Goal: Task Accomplishment & Management: Manage account settings

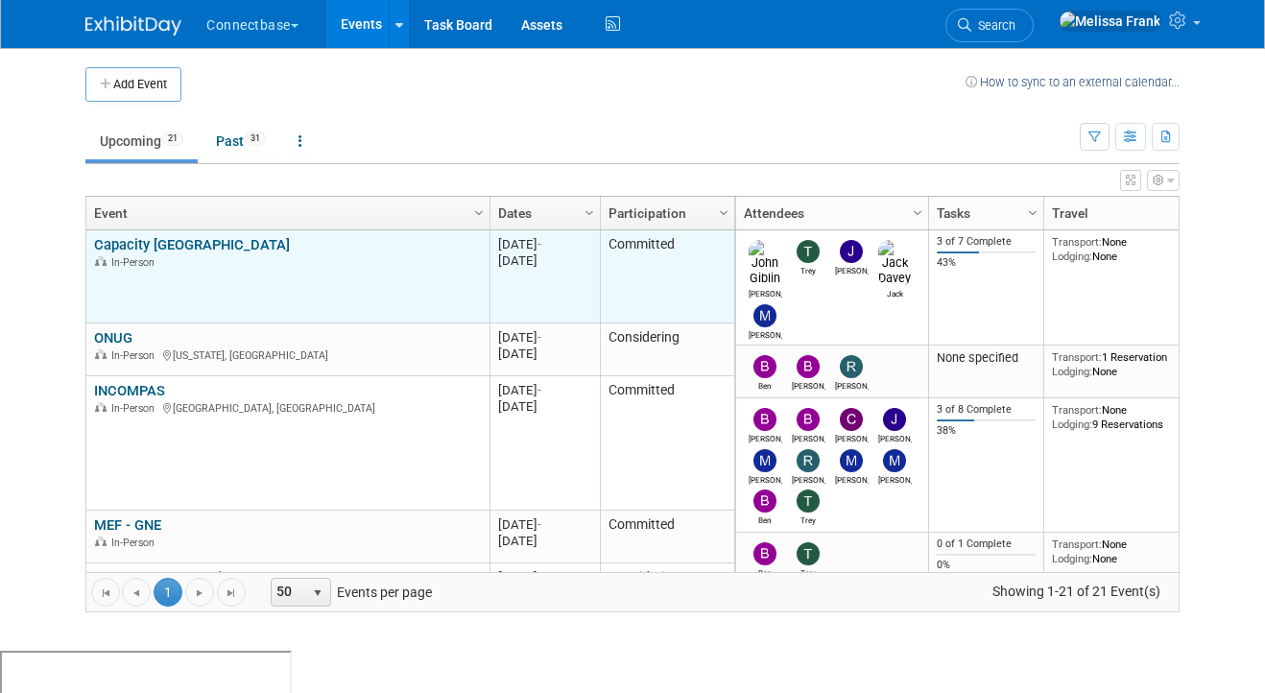
click at [158, 248] on link "Capacity [GEOGRAPHIC_DATA]" at bounding box center [192, 244] width 196 height 17
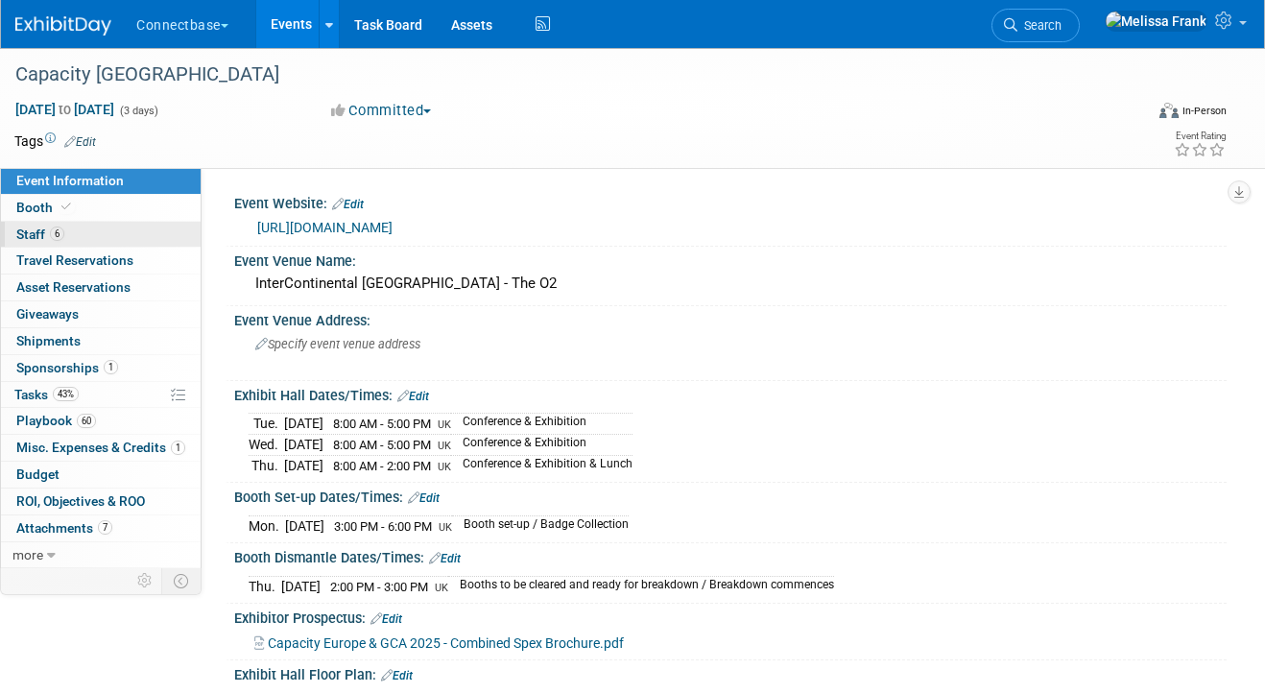
click at [80, 234] on link "6 Staff 6" at bounding box center [101, 235] width 200 height 26
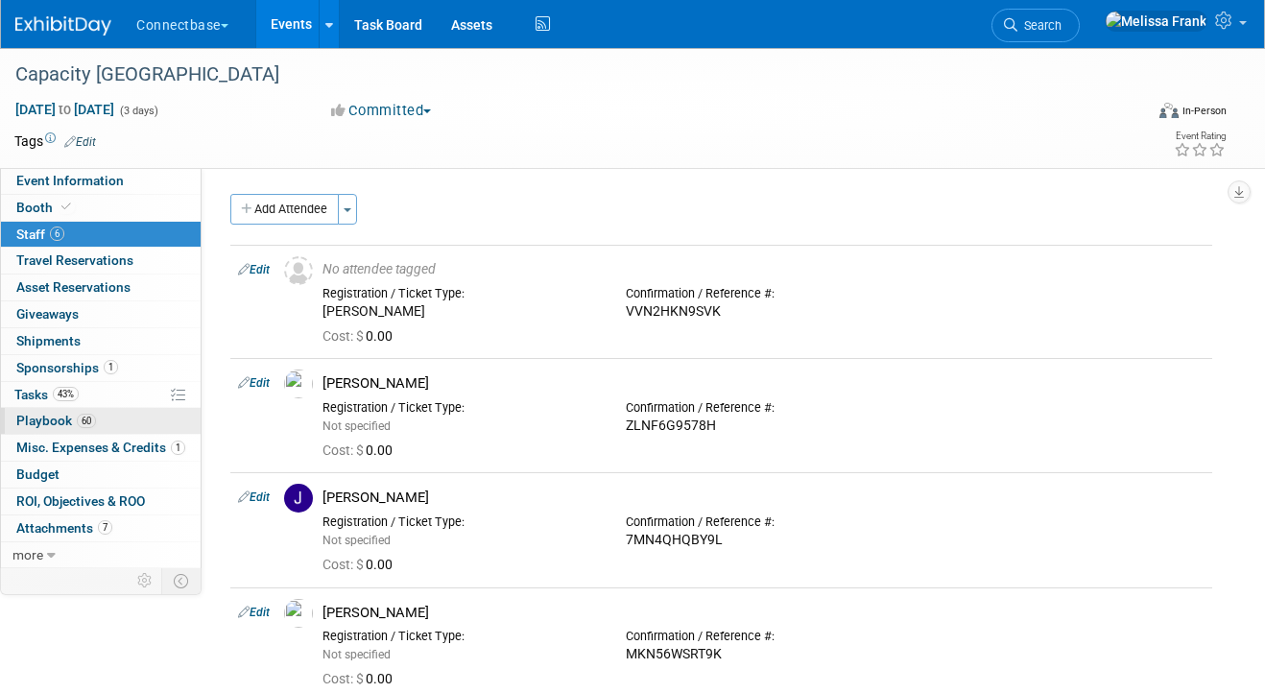
click at [69, 427] on span "Playbook 60" at bounding box center [56, 420] width 80 height 15
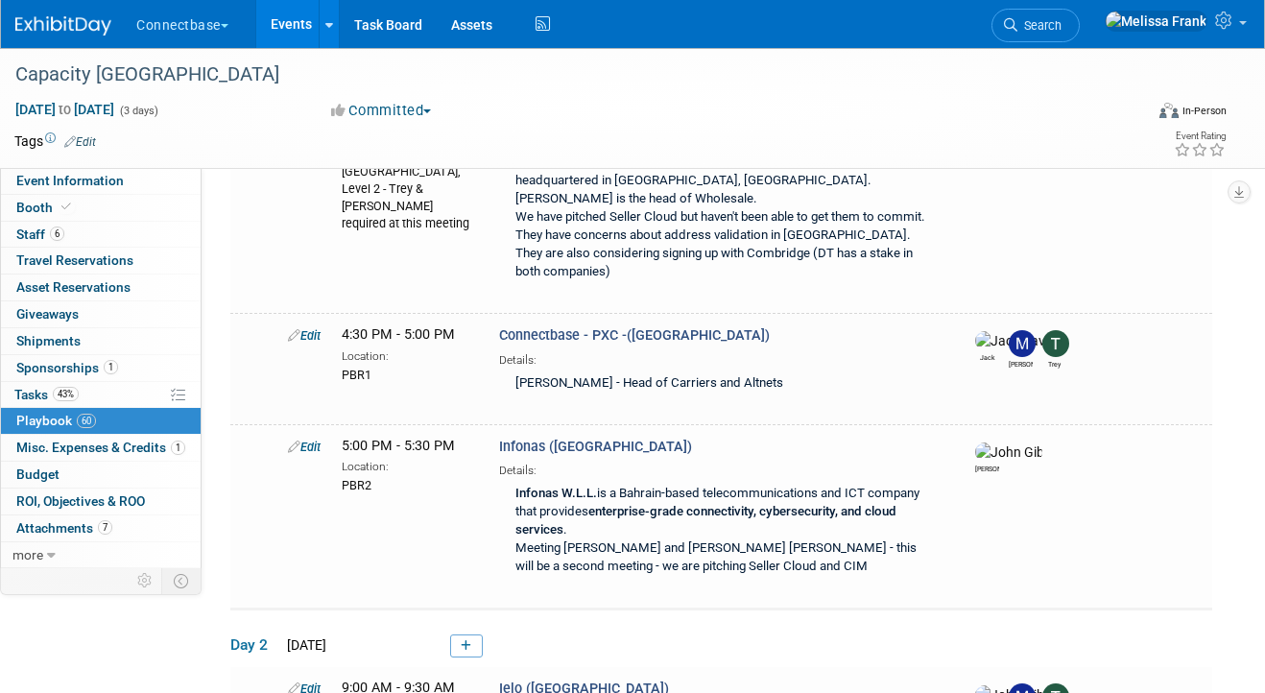
scroll to position [4890, 0]
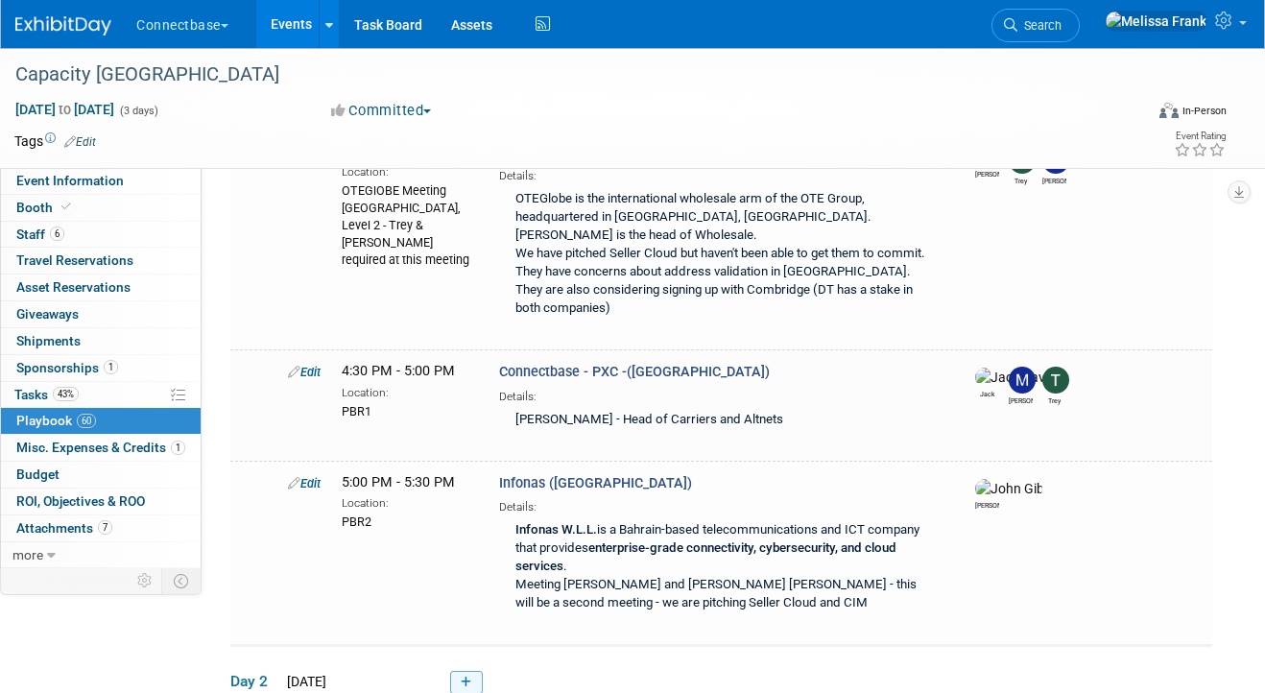
click at [465, 671] on link at bounding box center [466, 682] width 33 height 23
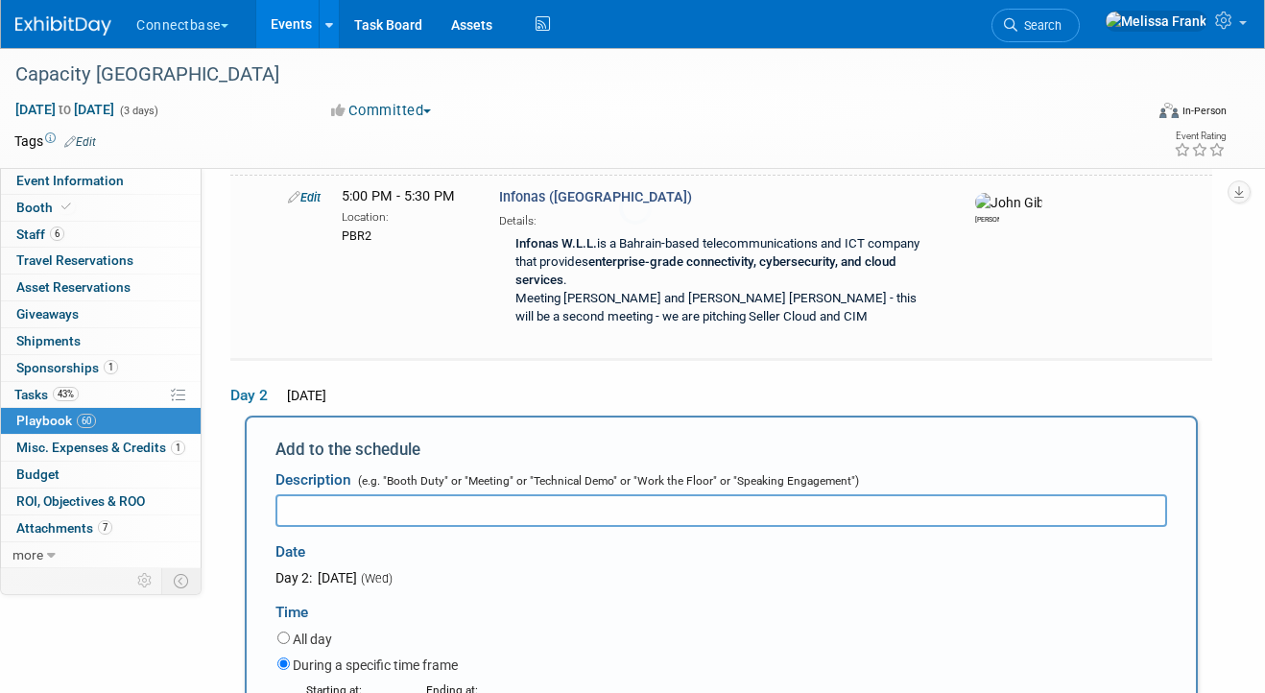
scroll to position [0, 0]
type input "Awards Dinner"
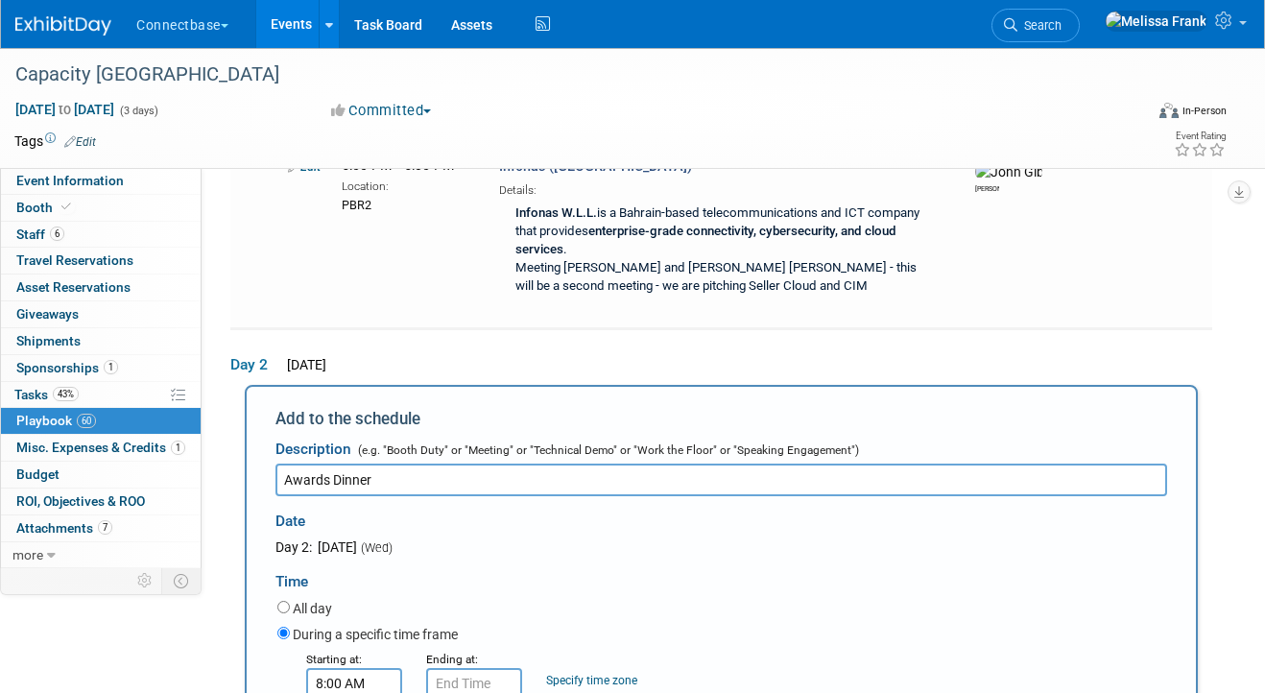
type input "6:00 PM"
click at [467, 668] on input "6:00 PM" at bounding box center [474, 683] width 96 height 31
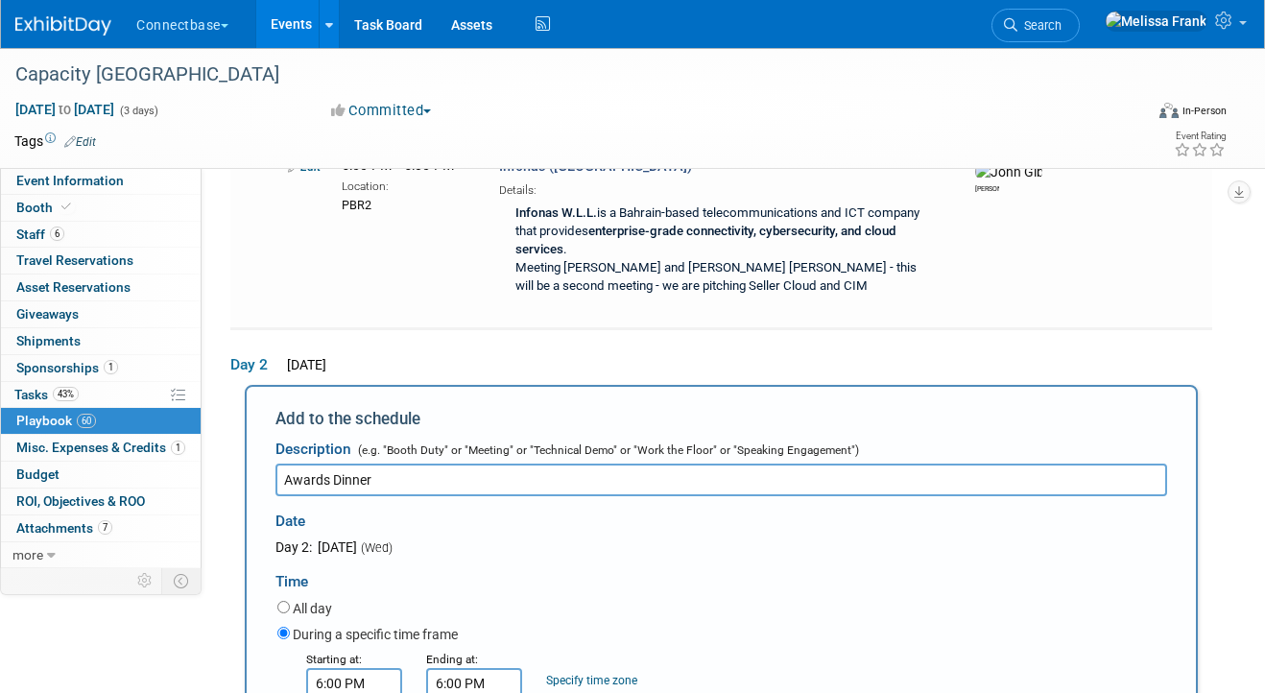
type input "10:00 PM"
click at [639, 597] on div "All day" at bounding box center [722, 610] width 890 height 26
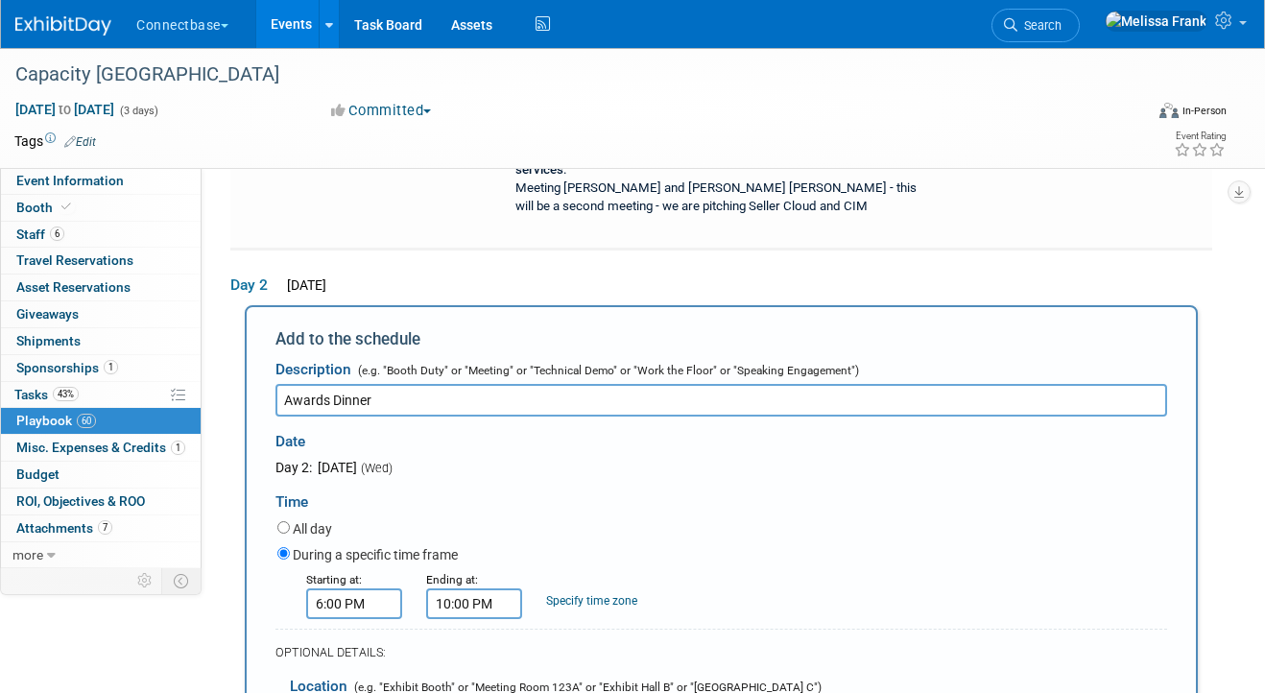
scroll to position [5362, 0]
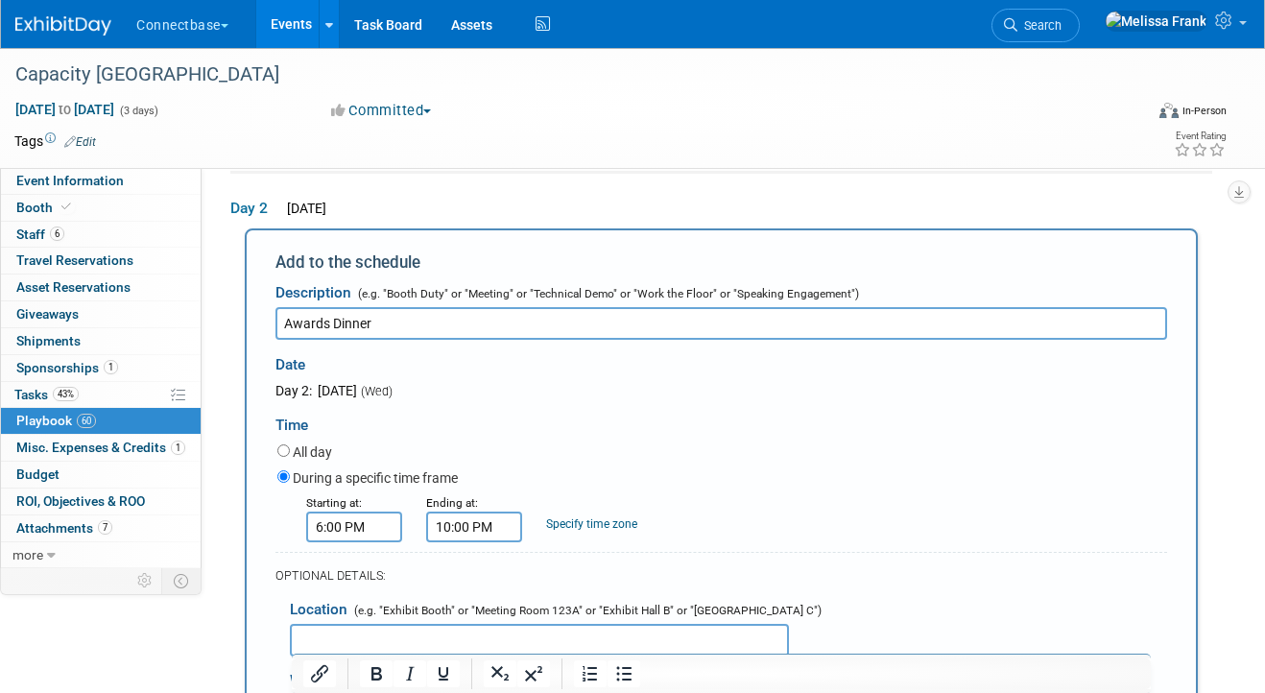
click at [344, 624] on input "text" at bounding box center [539, 640] width 499 height 33
click at [324, 624] on input "text" at bounding box center [539, 640] width 499 height 33
type input "Indigo at [GEOGRAPHIC_DATA]"
drag, startPoint x: 407, startPoint y: 771, endPoint x: 278, endPoint y: 769, distance: 128.7
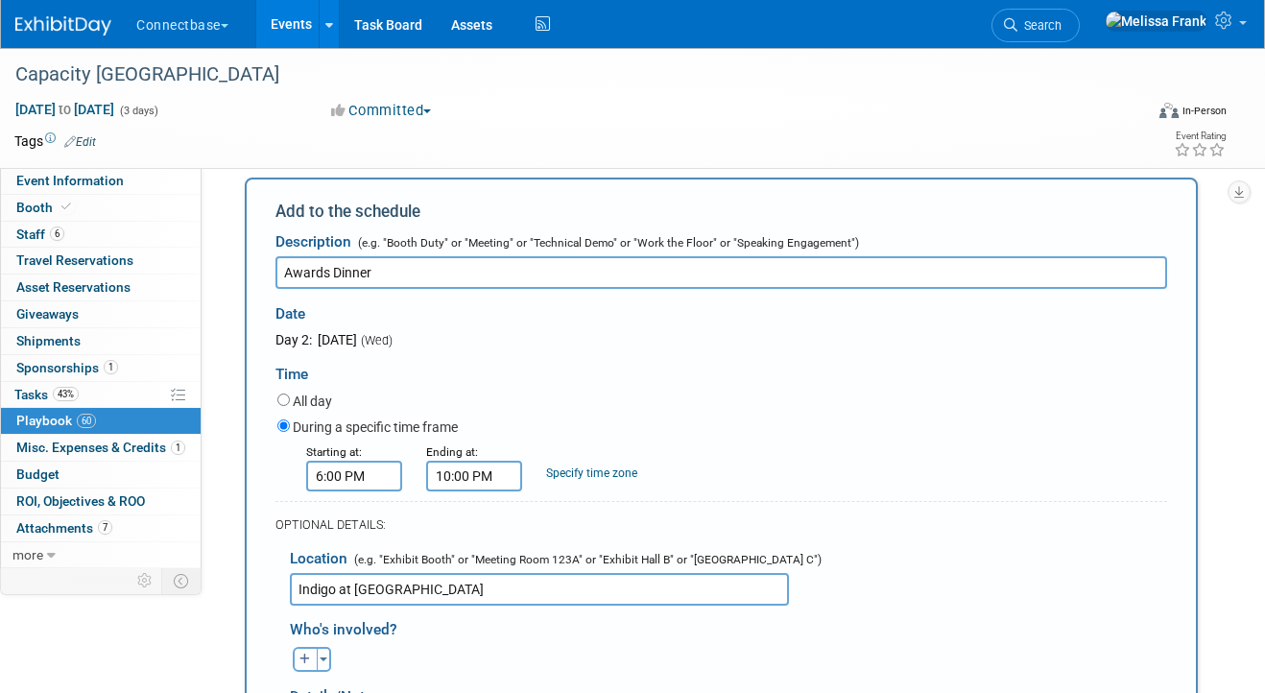
scroll to position [5460, 0]
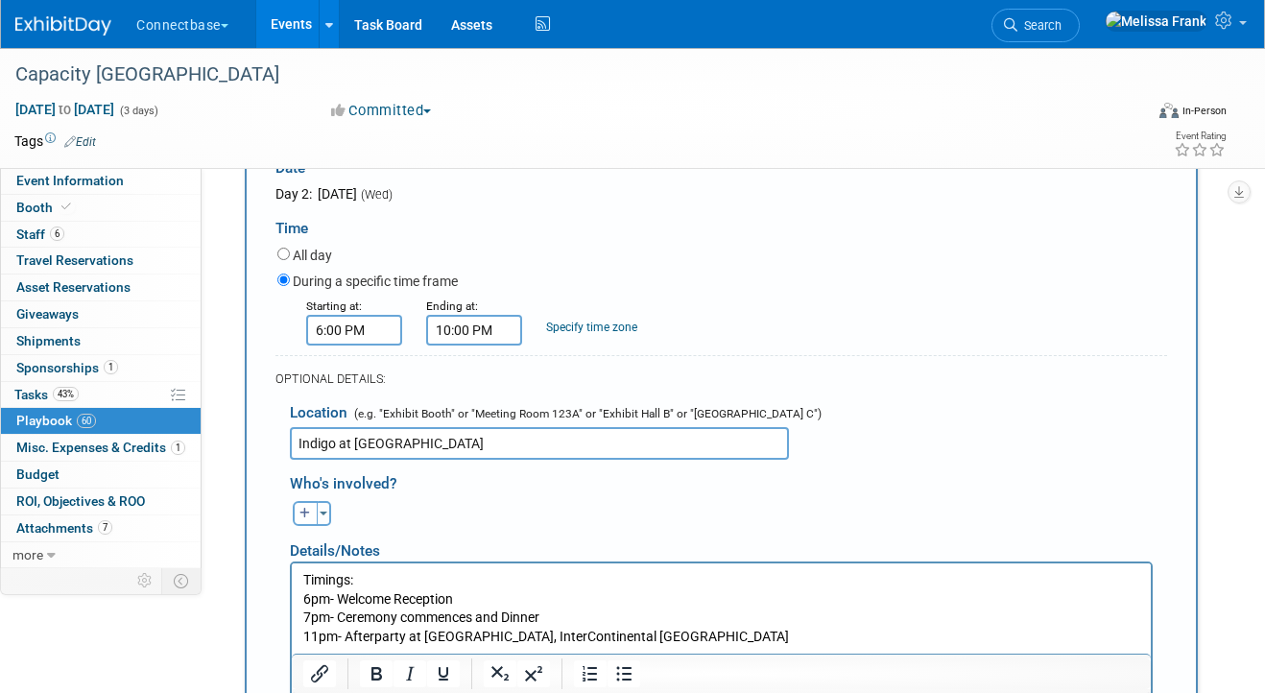
scroll to position [5577, 0]
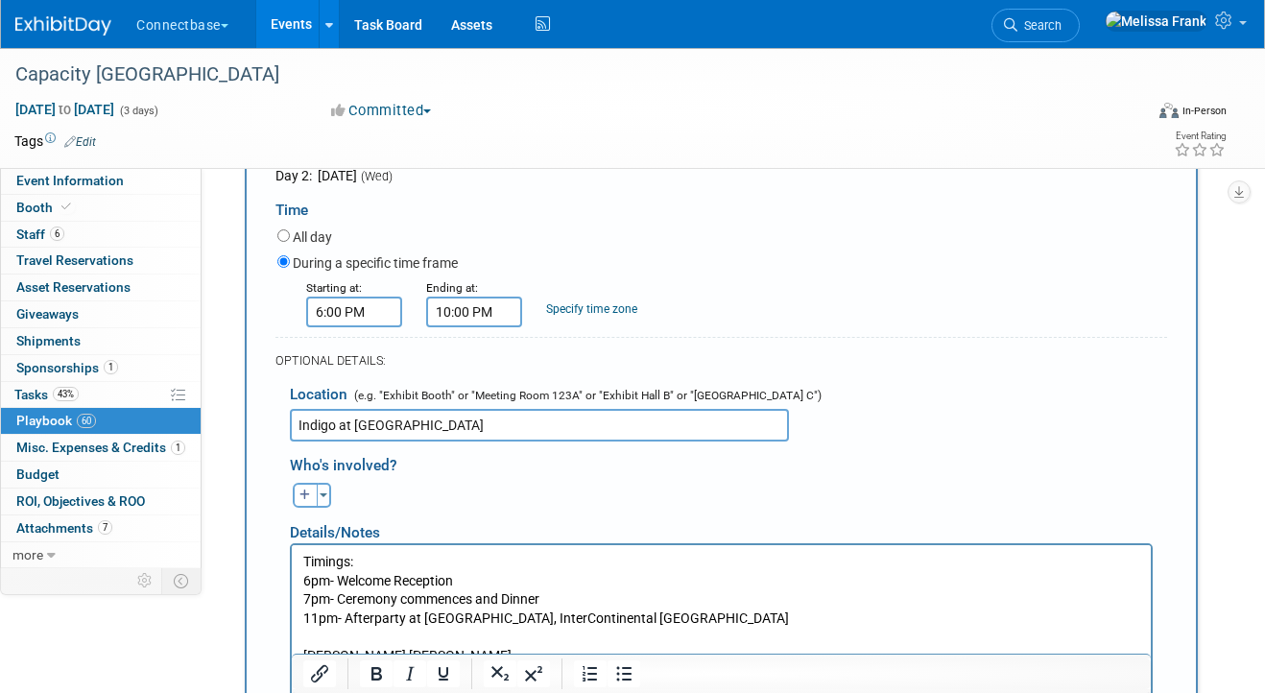
click at [303, 657] on p "[PERSON_NAME] [PERSON_NAME]" at bounding box center [721, 655] width 837 height 19
click at [344, 651] on p "Rich Text Area. Press ALT-0 for help." at bounding box center [721, 655] width 837 height 19
click at [305, 656] on p "_______________" at bounding box center [721, 655] width 837 height 19
click at [346, 660] on p "Rich Text Area. Press ALT-0 for help." at bounding box center [721, 655] width 837 height 19
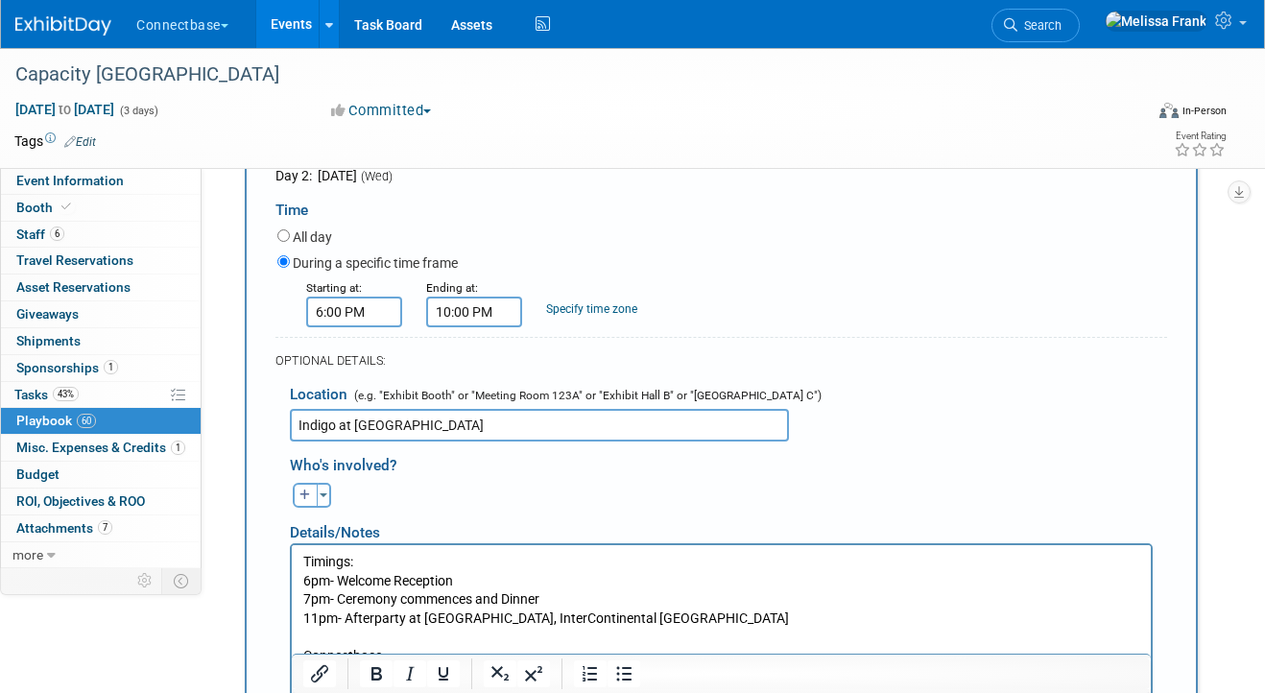
click at [304, 678] on p "_______________" at bounding box center [721, 674] width 837 height 19
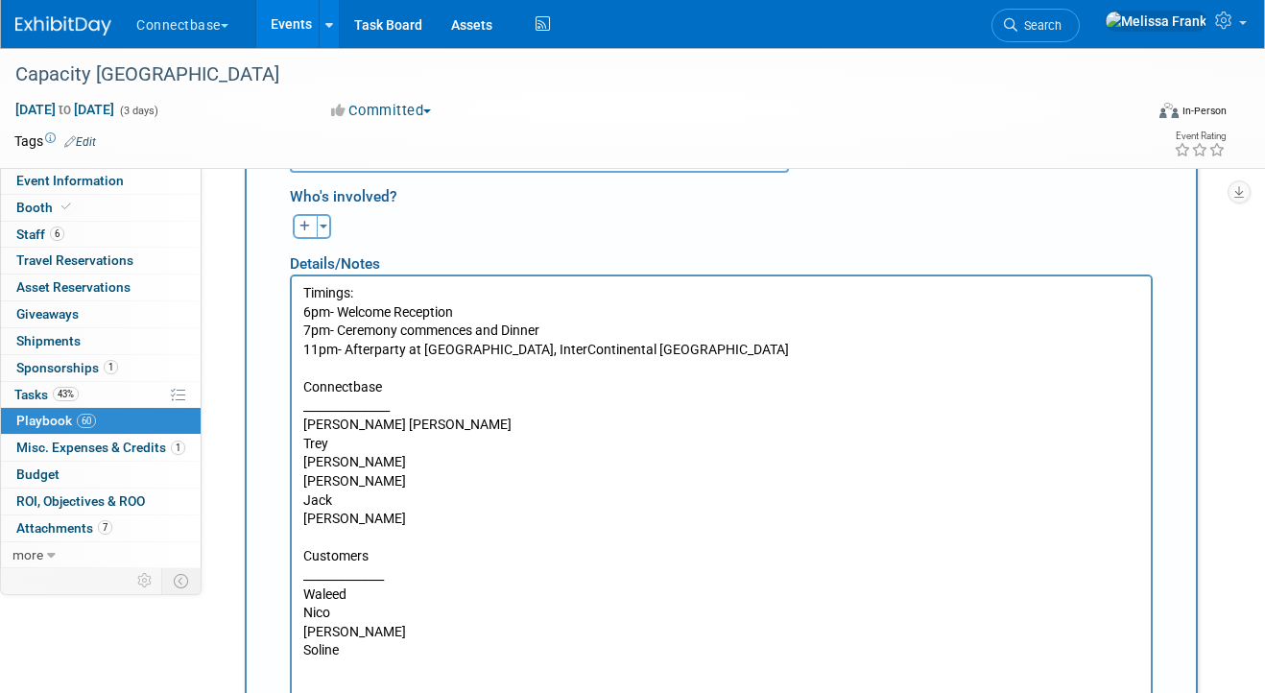
scroll to position [5842, 0]
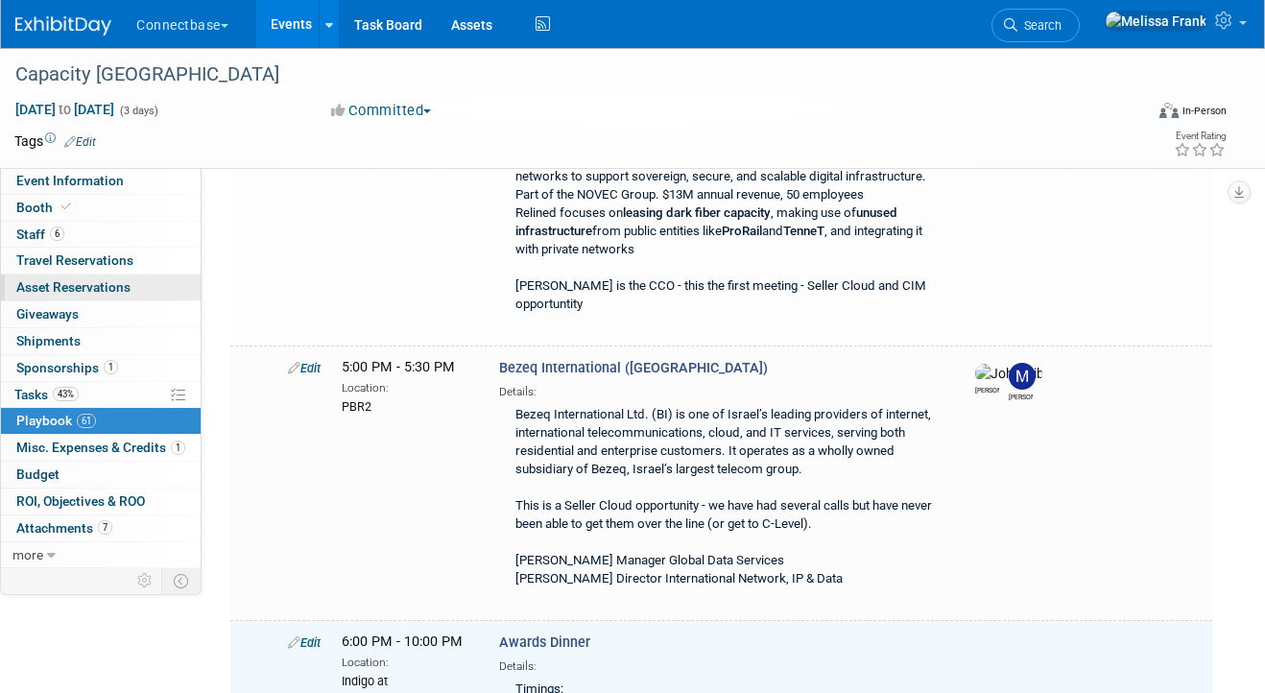
scroll to position [9442, 0]
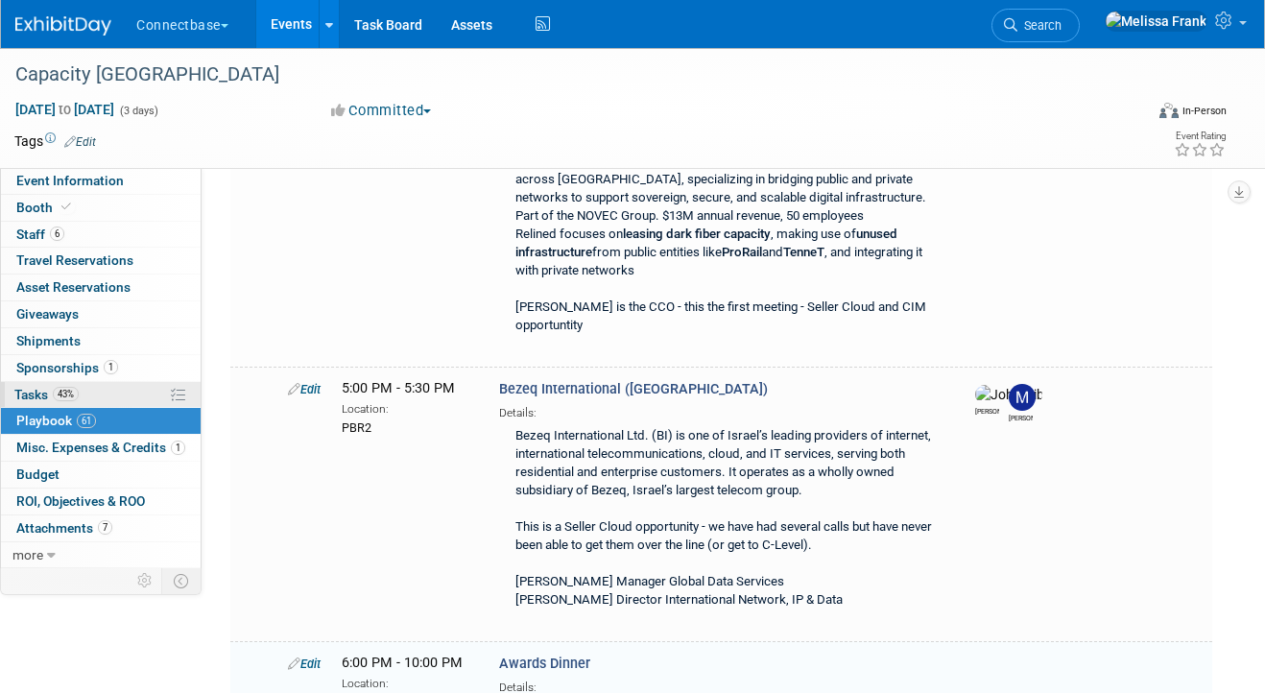
click at [68, 404] on link "43% Tasks 43%" at bounding box center [101, 395] width 200 height 26
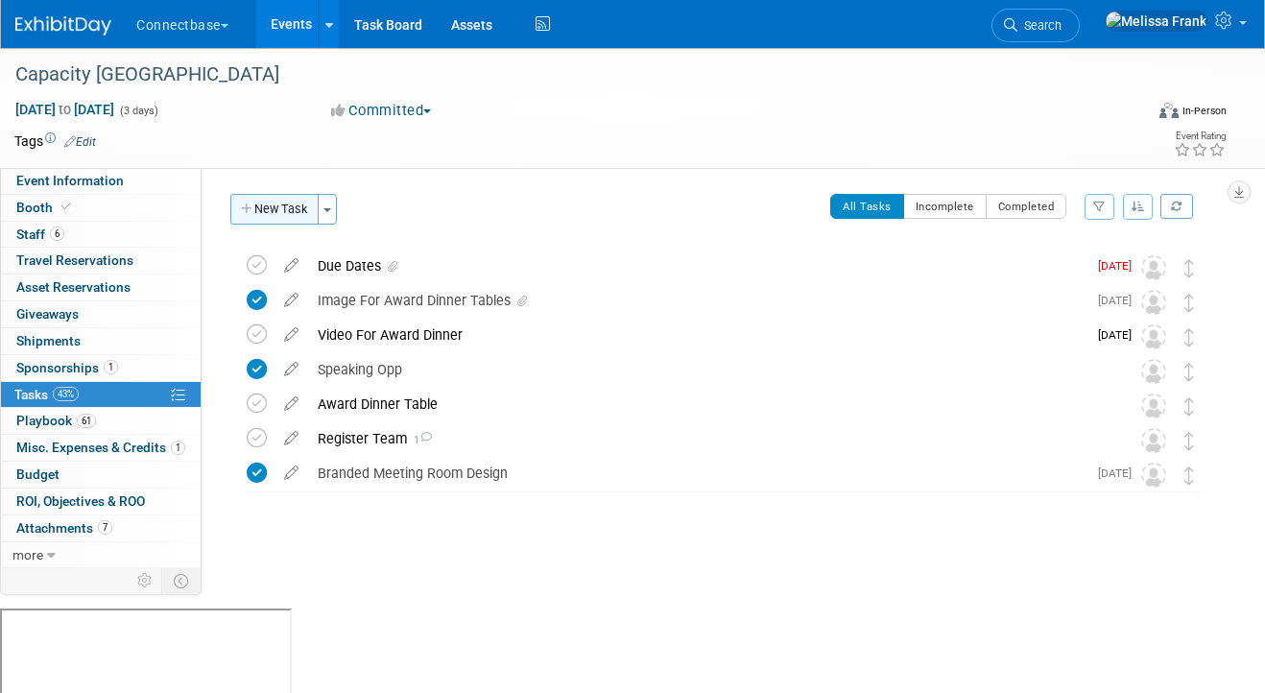
click at [276, 205] on button "New Task" at bounding box center [274, 209] width 88 height 31
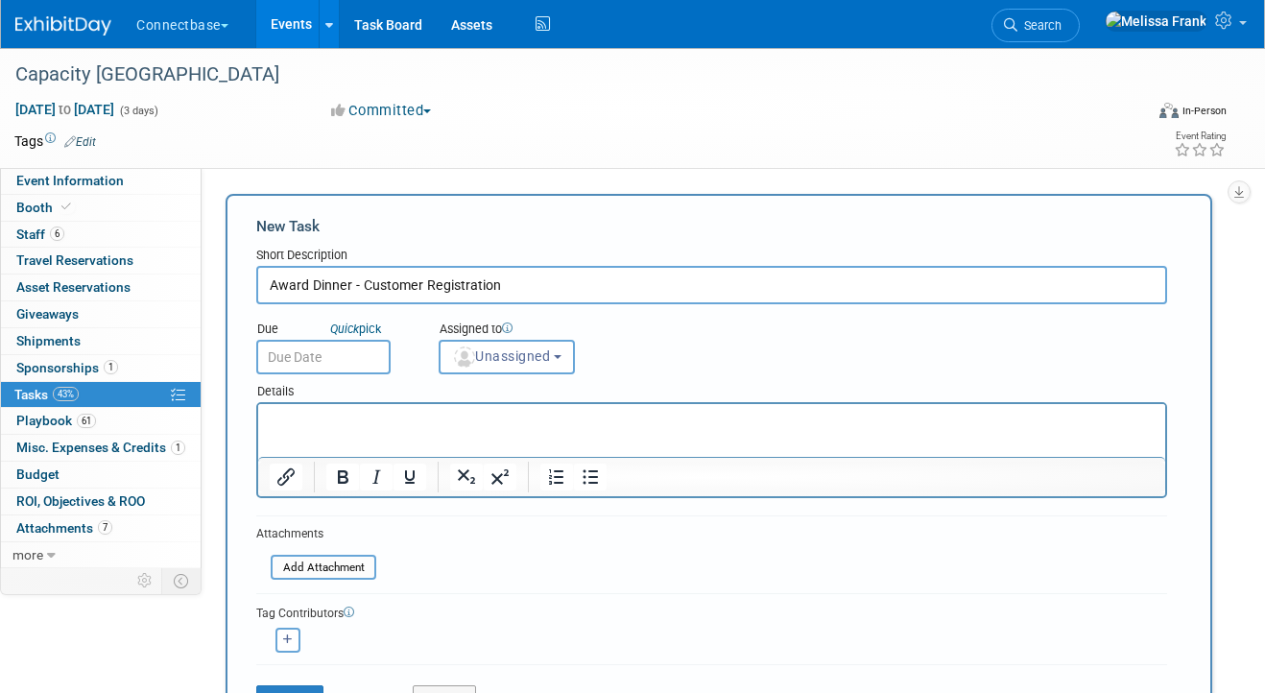
type input "Award Dinner - Customer Registration"
click at [389, 431] on html at bounding box center [711, 417] width 907 height 27
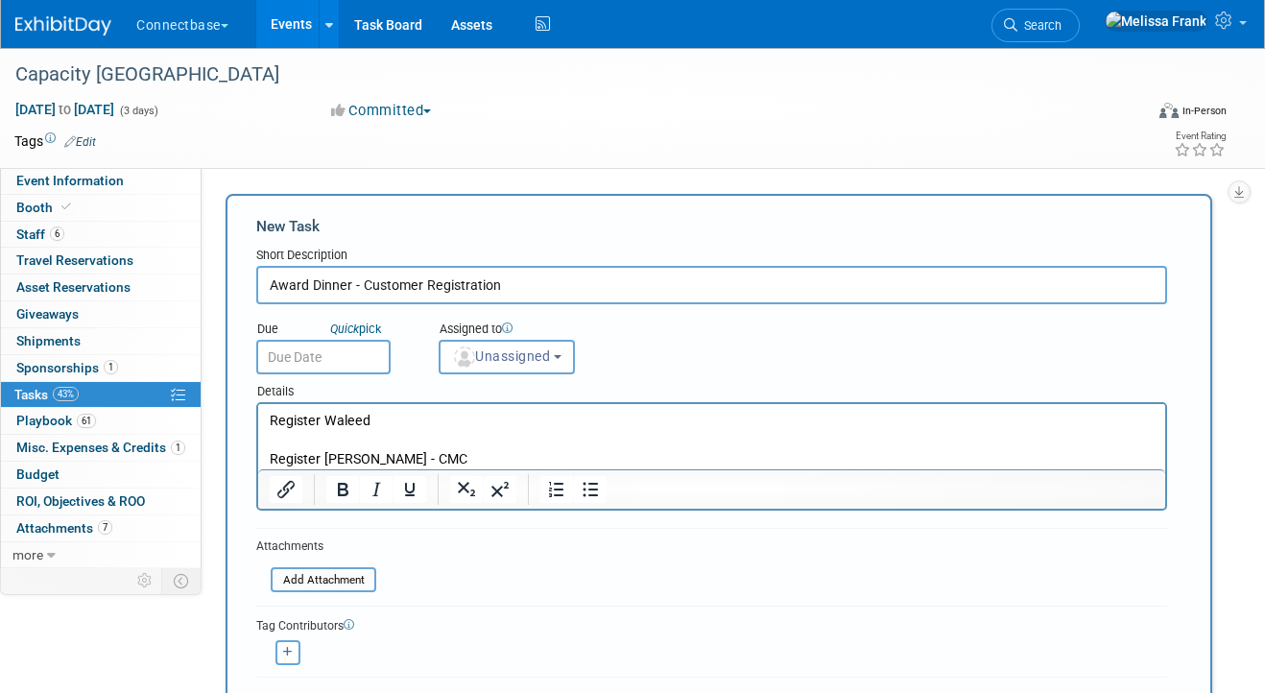
click at [471, 417] on p "Register Waleed" at bounding box center [712, 421] width 885 height 19
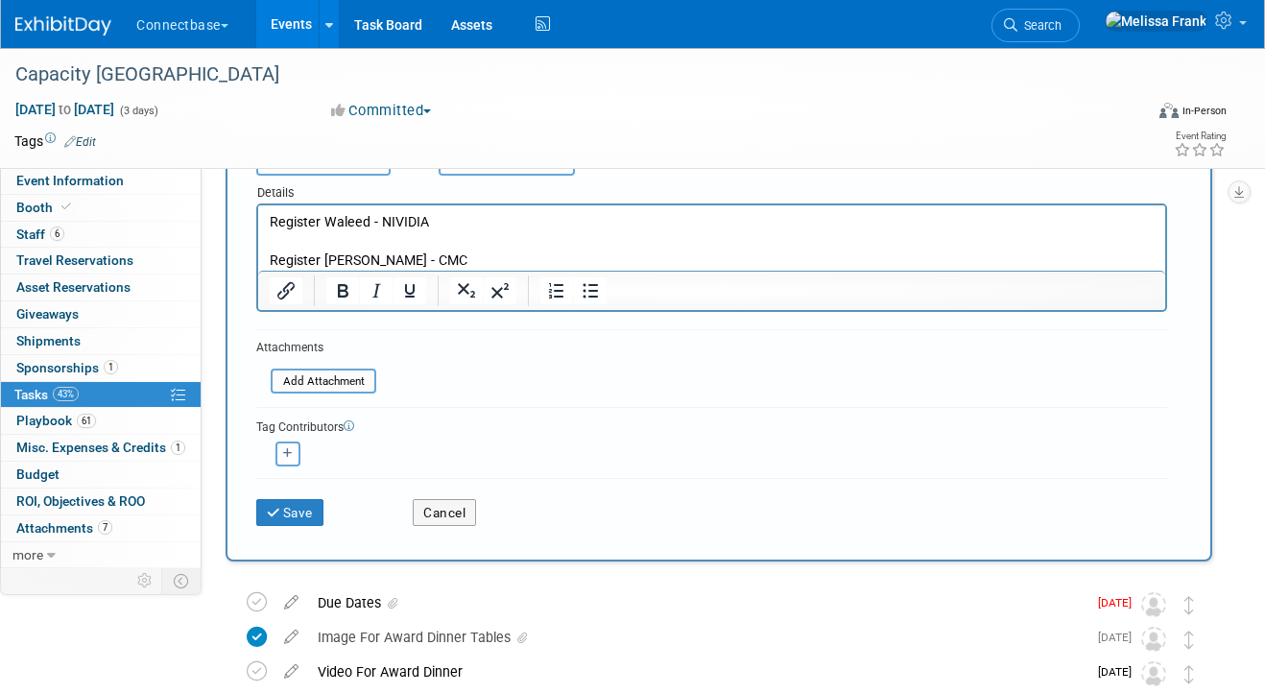
scroll to position [221, 0]
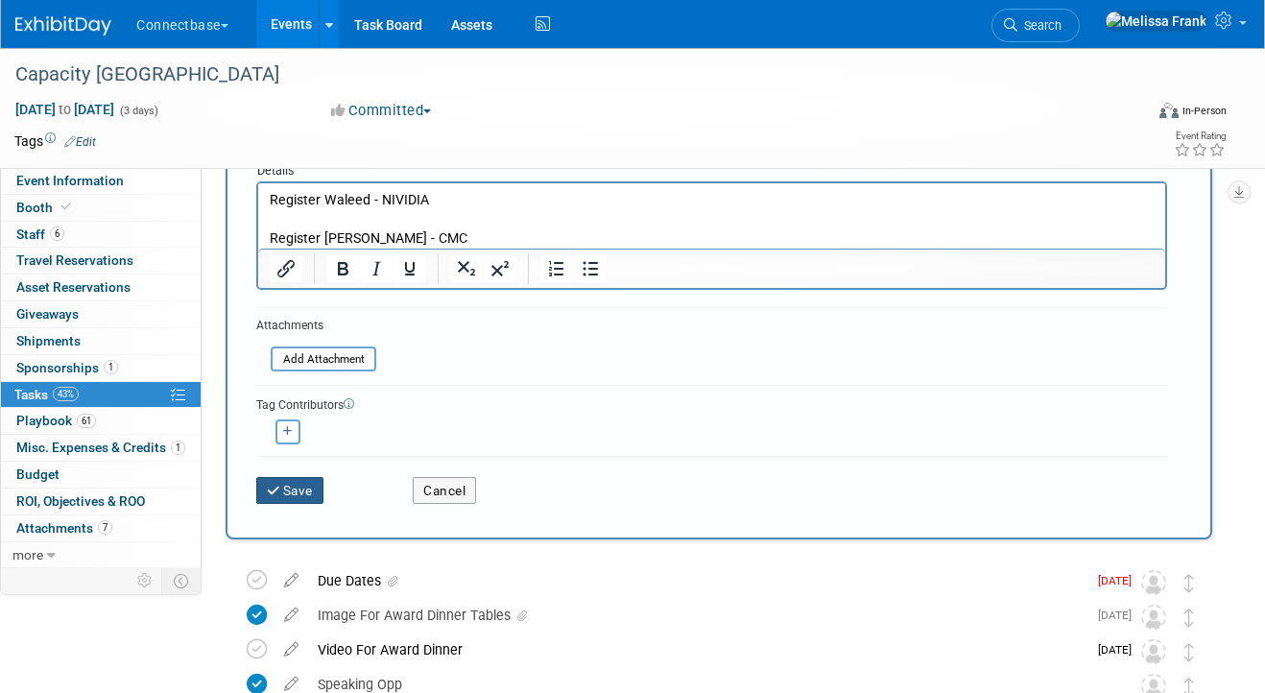
click at [299, 494] on button "Save" at bounding box center [289, 490] width 67 height 27
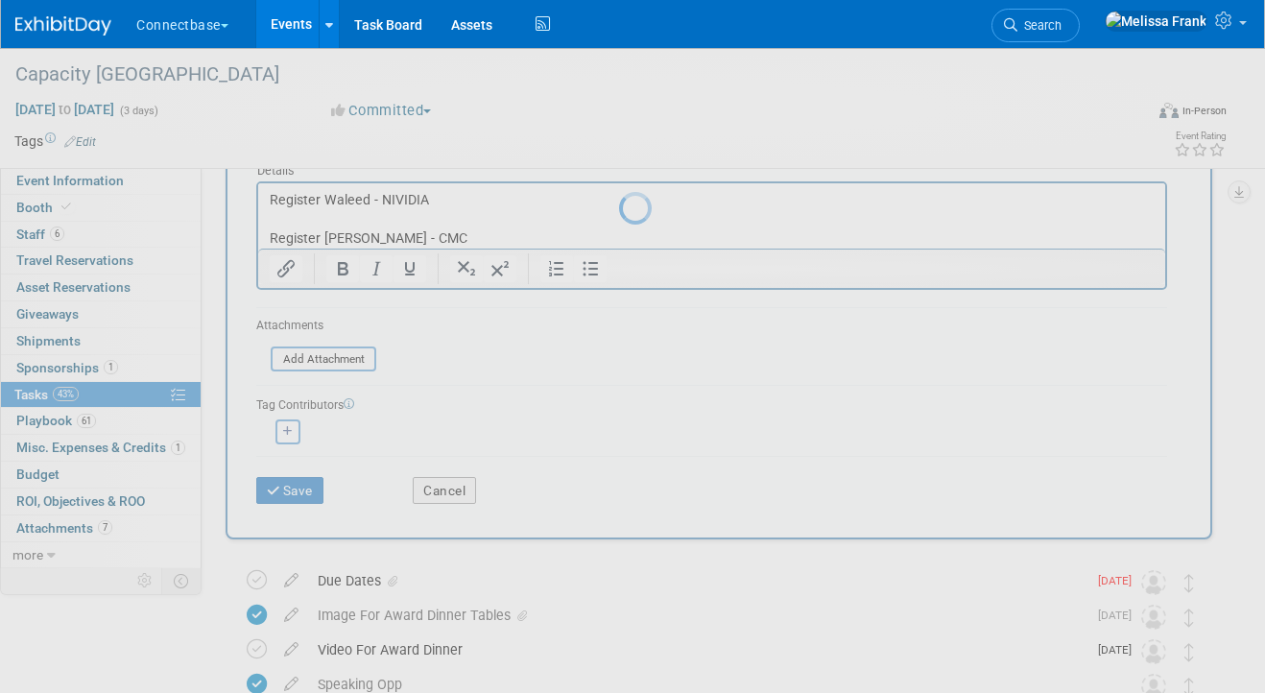
scroll to position [0, 0]
